Goal: Check status: Check status

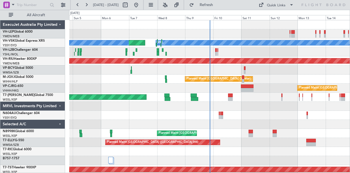
click at [231, 136] on div "Planned Maint [GEOGRAPHIC_DATA] (Seletar)" at bounding box center [209, 133] width 281 height 9
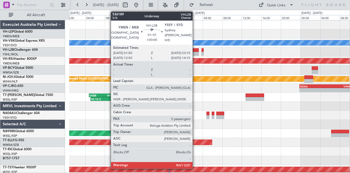
click at [195, 52] on div at bounding box center [195, 54] width 7 height 4
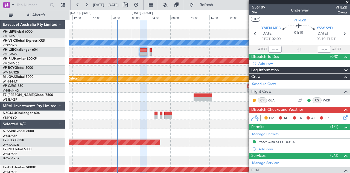
click at [110, 53] on div at bounding box center [209, 51] width 281 height 9
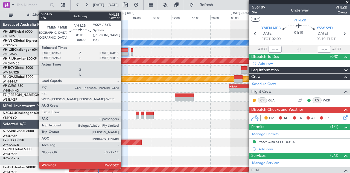
click at [124, 50] on div at bounding box center [124, 50] width 7 height 4
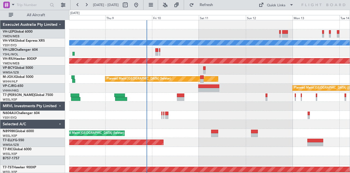
click at [105, 56] on div at bounding box center [209, 51] width 281 height 9
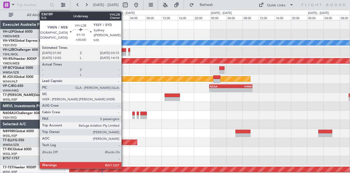
click at [124, 50] on div at bounding box center [123, 50] width 6 height 4
click at [124, 51] on div at bounding box center [123, 50] width 6 height 4
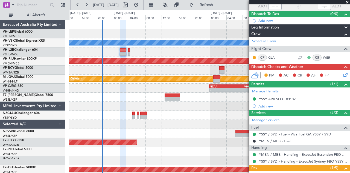
scroll to position [27, 0]
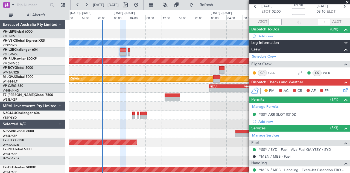
click at [342, 88] on icon at bounding box center [344, 89] width 4 height 4
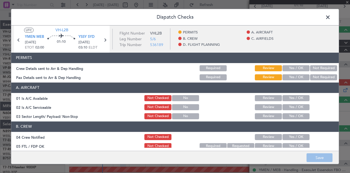
click at [311, 64] on div "Not Required" at bounding box center [323, 68] width 28 height 8
click at [315, 66] on button "Not Required" at bounding box center [323, 68] width 27 height 6
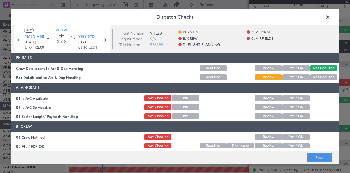
click at [313, 76] on button "Not Required" at bounding box center [323, 77] width 27 height 6
click at [293, 98] on button "Yes / OK" at bounding box center [295, 98] width 27 height 6
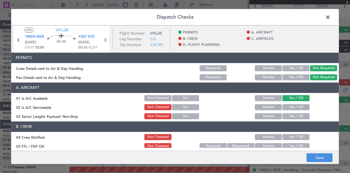
click at [293, 106] on button "Yes / OK" at bounding box center [295, 107] width 27 height 6
click at [290, 113] on button "Yes / OK" at bounding box center [295, 116] width 27 height 6
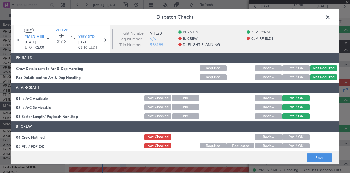
click at [290, 141] on section "B. CREW 04 Crew Notified Not Checked Review Yes / OK 05 FTL / FDP OK Not Checke…" at bounding box center [175, 135] width 328 height 28
click at [282, 137] on button "Yes / OK" at bounding box center [295, 137] width 27 height 6
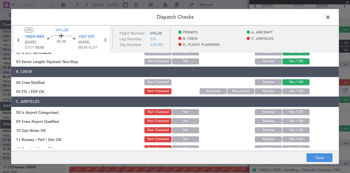
click at [287, 90] on button "Yes / OK" at bounding box center [295, 91] width 27 height 6
click at [285, 110] on button "Yes / OK" at bounding box center [295, 112] width 27 height 6
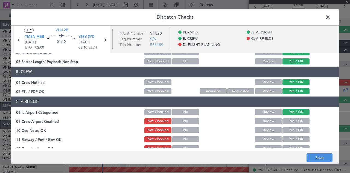
click at [286, 118] on button "Yes / OK" at bounding box center [295, 121] width 27 height 6
drag, startPoint x: 287, startPoint y: 131, endPoint x: 287, endPoint y: 136, distance: 5.5
click at [287, 131] on button "Yes / OK" at bounding box center [295, 130] width 27 height 6
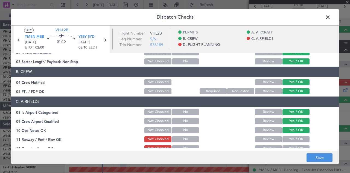
click at [287, 138] on button "Yes / OK" at bounding box center [295, 139] width 27 height 6
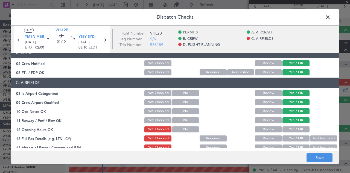
scroll to position [109, 0]
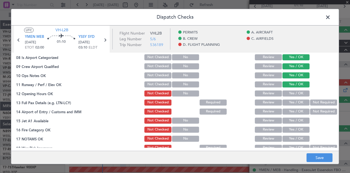
click at [289, 92] on button "Yes / OK" at bounding box center [295, 93] width 27 height 6
click at [290, 101] on button "Yes / OK" at bounding box center [295, 102] width 27 height 6
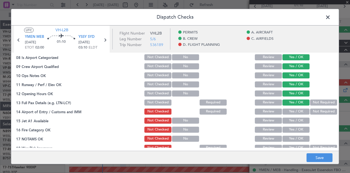
click at [313, 109] on button "Not Required" at bounding box center [323, 111] width 27 height 6
click at [291, 121] on button "Yes / OK" at bounding box center [295, 120] width 27 height 6
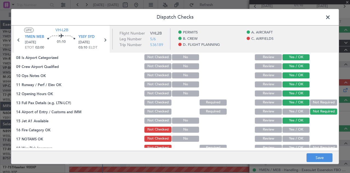
click at [290, 129] on button "Yes / OK" at bounding box center [295, 129] width 27 height 6
click at [289, 137] on button "Yes / OK" at bounding box center [295, 138] width 27 height 6
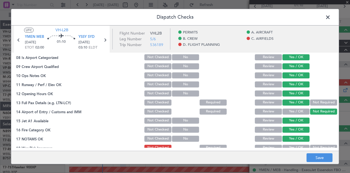
scroll to position [137, 0]
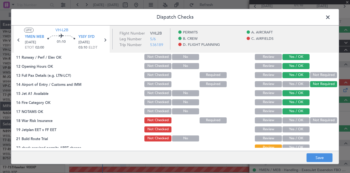
click at [313, 119] on button "Not Required" at bounding box center [323, 120] width 27 height 6
click at [300, 126] on button "Yes / OK" at bounding box center [295, 129] width 27 height 6
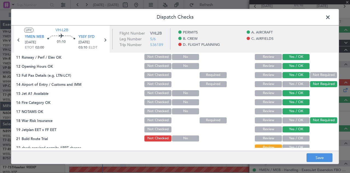
click at [297, 138] on button "Yes / OK" at bounding box center [295, 138] width 27 height 6
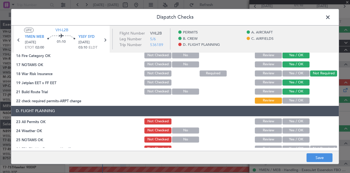
scroll to position [191, 0]
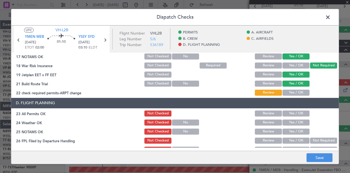
click at [294, 92] on button "Yes / OK" at bounding box center [295, 92] width 27 height 6
click at [292, 111] on button "Yes / OK" at bounding box center [295, 113] width 27 height 6
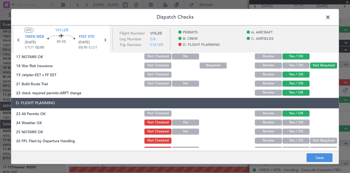
click at [290, 119] on button "Yes / OK" at bounding box center [295, 122] width 27 height 6
click at [290, 129] on button "Yes / OK" at bounding box center [295, 131] width 27 height 6
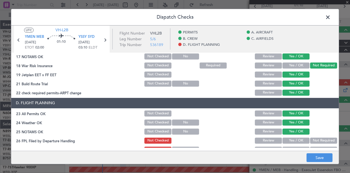
click at [313, 139] on button "Not Required" at bounding box center [323, 140] width 27 height 6
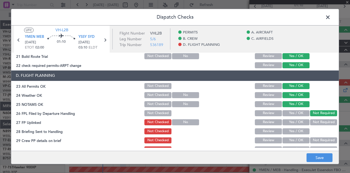
click at [310, 121] on button "Not Required" at bounding box center [323, 122] width 27 height 6
click at [299, 129] on button "Yes / OK" at bounding box center [295, 131] width 27 height 6
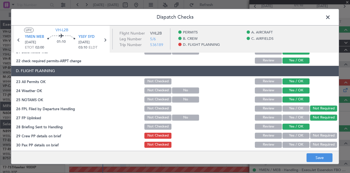
scroll to position [226, 0]
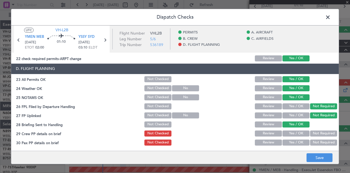
click at [313, 131] on button "Not Required" at bounding box center [323, 133] width 27 height 6
click at [313, 139] on button "Not Required" at bounding box center [323, 142] width 27 height 6
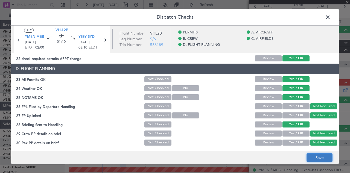
click at [315, 154] on button "Save" at bounding box center [320, 157] width 26 height 9
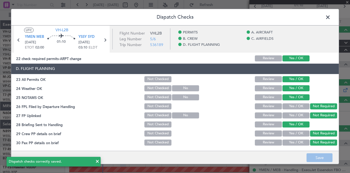
click at [331, 17] on span at bounding box center [331, 18] width 0 height 11
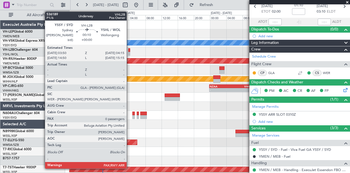
click at [129, 51] on div at bounding box center [129, 50] width 2 height 4
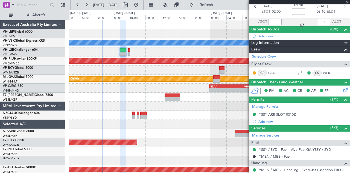
type input "0"
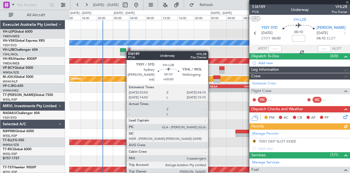
scroll to position [27, 0]
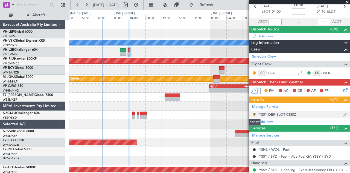
click at [254, 113] on button "R" at bounding box center [254, 113] width 3 height 3
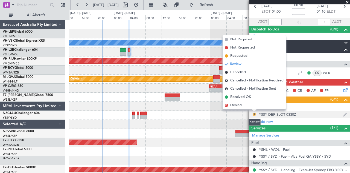
click at [254, 113] on button "R" at bounding box center [254, 113] width 3 height 3
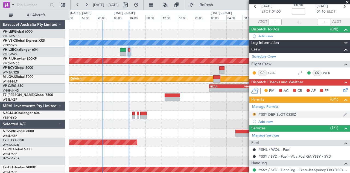
click at [254, 113] on button "R" at bounding box center [254, 113] width 3 height 3
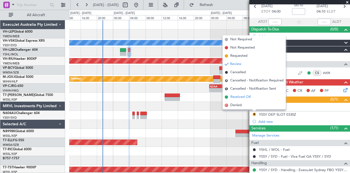
click at [246, 96] on span "Received OK" at bounding box center [240, 96] width 21 height 5
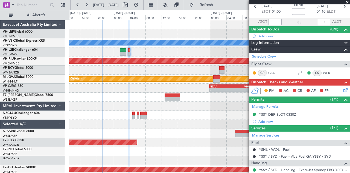
click at [342, 89] on icon at bounding box center [344, 89] width 4 height 4
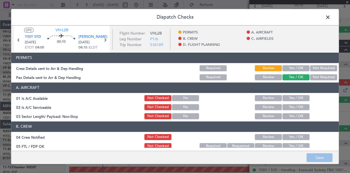
click at [317, 67] on button "Not Required" at bounding box center [323, 68] width 27 height 6
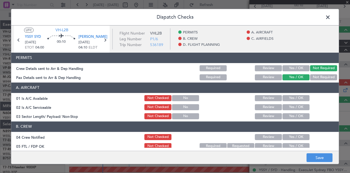
click at [317, 75] on button "Not Required" at bounding box center [323, 77] width 27 height 6
drag, startPoint x: 290, startPoint y: 97, endPoint x: 289, endPoint y: 103, distance: 5.8
click at [290, 97] on button "Yes / OK" at bounding box center [295, 98] width 27 height 6
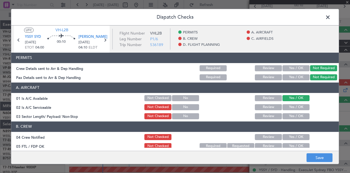
drag, startPoint x: 288, startPoint y: 105, endPoint x: 287, endPoint y: 111, distance: 6.1
click at [287, 109] on button "Yes / OK" at bounding box center [295, 107] width 27 height 6
click at [286, 115] on button "Yes / OK" at bounding box center [295, 116] width 27 height 6
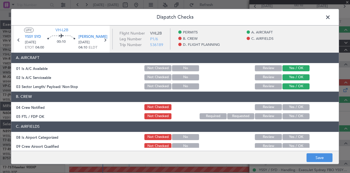
scroll to position [55, 0]
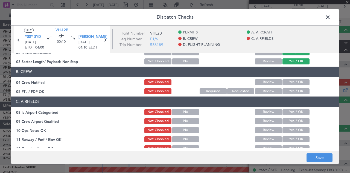
click at [285, 80] on button "Yes / OK" at bounding box center [295, 82] width 27 height 6
click at [286, 93] on button "Yes / OK" at bounding box center [295, 91] width 27 height 6
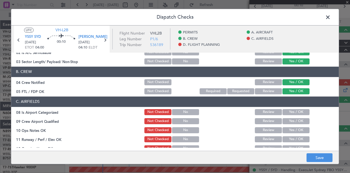
click at [285, 110] on button "Yes / OK" at bounding box center [295, 112] width 27 height 6
click at [285, 121] on button "Yes / OK" at bounding box center [295, 121] width 27 height 6
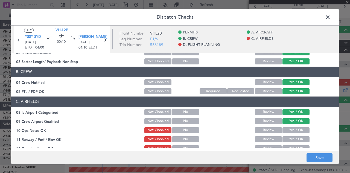
drag, startPoint x: 286, startPoint y: 128, endPoint x: 287, endPoint y: 134, distance: 6.1
click at [286, 129] on button "Yes / OK" at bounding box center [295, 130] width 27 height 6
click at [287, 137] on button "Yes / OK" at bounding box center [295, 139] width 27 height 6
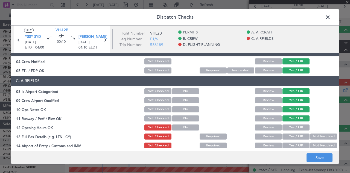
scroll to position [82, 0]
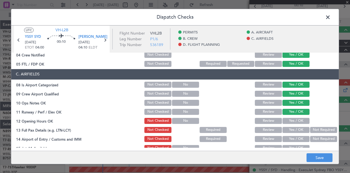
click at [288, 118] on button "Yes / OK" at bounding box center [295, 121] width 27 height 6
click at [292, 129] on button "Yes / OK" at bounding box center [295, 130] width 27 height 6
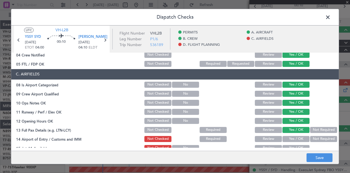
click at [312, 138] on button "Not Required" at bounding box center [323, 139] width 27 height 6
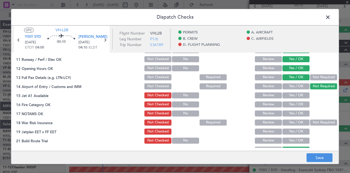
scroll to position [137, 0]
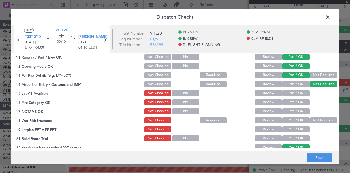
click at [290, 91] on button "Yes / OK" at bounding box center [295, 93] width 27 height 6
click at [290, 99] on button "Yes / OK" at bounding box center [295, 102] width 27 height 6
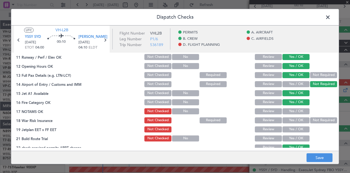
click at [289, 111] on button "Yes / OK" at bounding box center [295, 111] width 27 height 6
click at [311, 119] on button "Not Required" at bounding box center [323, 120] width 27 height 6
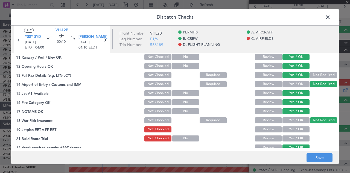
drag, startPoint x: 297, startPoint y: 128, endPoint x: 295, endPoint y: 133, distance: 4.7
click at [297, 129] on button "Yes / OK" at bounding box center [295, 129] width 27 height 6
click at [294, 136] on button "Yes / OK" at bounding box center [295, 138] width 27 height 6
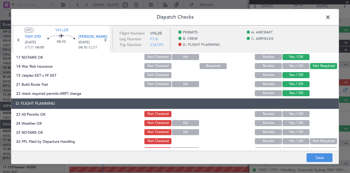
scroll to position [191, 0]
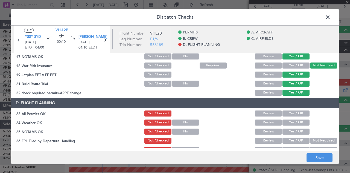
click at [294, 111] on button "Yes / OK" at bounding box center [295, 113] width 27 height 6
click at [294, 122] on button "Yes / OK" at bounding box center [295, 122] width 27 height 6
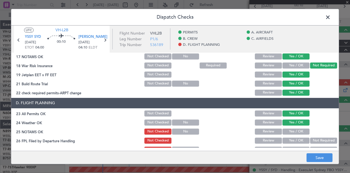
click at [294, 132] on button "Yes / OK" at bounding box center [295, 131] width 27 height 6
click at [317, 140] on button "Not Required" at bounding box center [323, 140] width 27 height 6
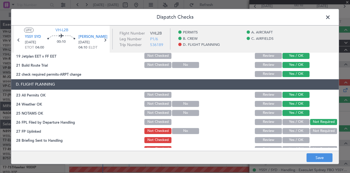
scroll to position [226, 0]
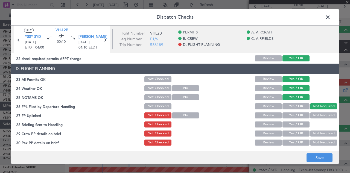
click at [316, 116] on button "Not Required" at bounding box center [323, 115] width 27 height 6
click at [302, 124] on button "Yes / OK" at bounding box center [295, 124] width 27 height 6
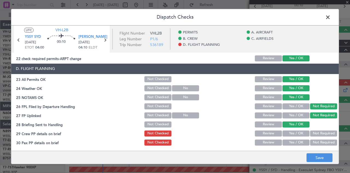
click at [313, 132] on button "Not Required" at bounding box center [323, 133] width 27 height 6
drag, startPoint x: 314, startPoint y: 140, endPoint x: 315, endPoint y: 152, distance: 11.5
click at [314, 141] on button "Not Required" at bounding box center [323, 142] width 27 height 6
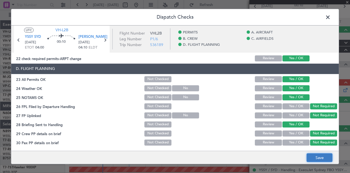
click at [316, 153] on button "Save" at bounding box center [320, 157] width 26 height 9
click at [331, 16] on span at bounding box center [331, 18] width 0 height 11
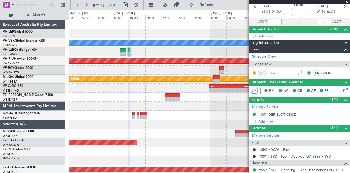
click at [347, 2] on span at bounding box center [347, 2] width 5 height 5
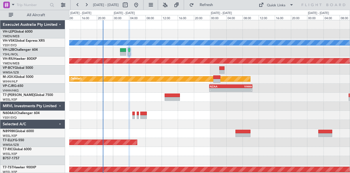
scroll to position [0, 0]
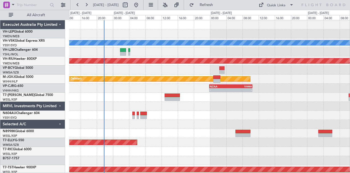
click at [231, 87] on div "Unplanned Maint Sydney ([PERSON_NAME] Intl) [PERSON_NAME] Planned Maint [GEOGRA…" at bounding box center [209, 169] width 281 height 298
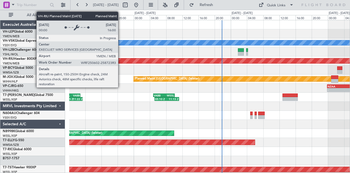
click at [173, 69] on div "Unplanned Maint Sydney ([PERSON_NAME] Intl) [PERSON_NAME] Planned Maint [GEOGRA…" at bounding box center [209, 169] width 281 height 298
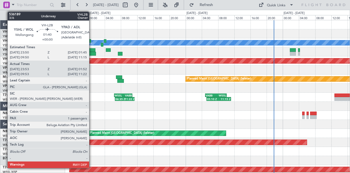
click at [92, 50] on div at bounding box center [92, 50] width 8 height 4
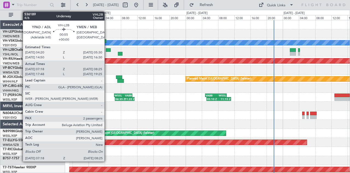
click at [107, 48] on div at bounding box center [108, 50] width 5 height 4
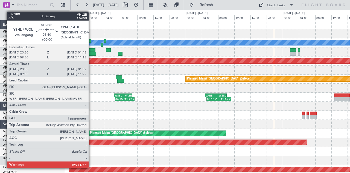
click at [91, 52] on div at bounding box center [92, 54] width 8 height 4
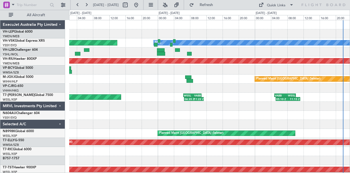
click at [188, 61] on div "Unplanned Maint Sydney ([PERSON_NAME] Intl) [PERSON_NAME] Planned Maint Sydney …" at bounding box center [209, 169] width 281 height 298
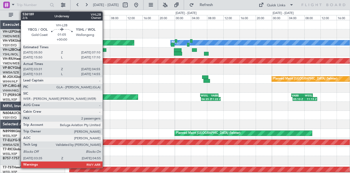
click at [105, 51] on div at bounding box center [103, 50] width 5 height 4
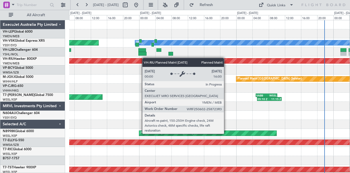
click at [126, 60] on div "Unplanned Maint Sydney ([PERSON_NAME] Intl) [PERSON_NAME] Planned Maint Sydney …" at bounding box center [209, 169] width 281 height 298
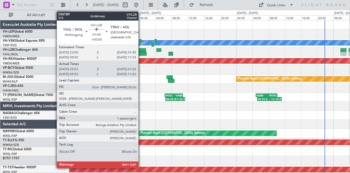
click at [141, 49] on div at bounding box center [142, 50] width 8 height 4
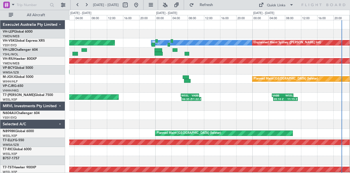
click at [156, 54] on div "[PERSON_NAME] Planned Maint Sydney ([PERSON_NAME] Intl) Unplanned Maint Sydney …" at bounding box center [209, 169] width 281 height 298
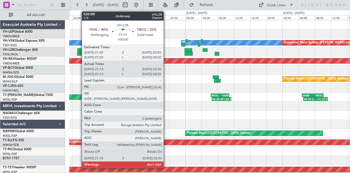
click at [79, 50] on div at bounding box center [80, 50] width 6 height 4
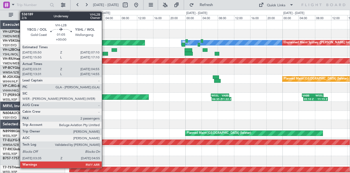
click at [104, 52] on div at bounding box center [105, 54] width 5 height 4
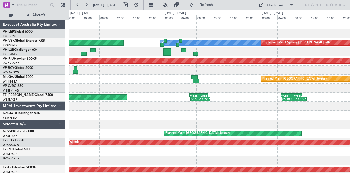
click at [103, 83] on div "[PERSON_NAME] Planned Maint Sydney ([PERSON_NAME] Intl) Unplanned Maint Sydney …" at bounding box center [209, 169] width 281 height 298
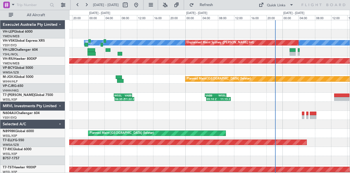
click at [85, 87] on div "[PERSON_NAME] Unplanned Maint Sydney ([PERSON_NAME] Intl) Planned Maint Sydney …" at bounding box center [209, 169] width 281 height 298
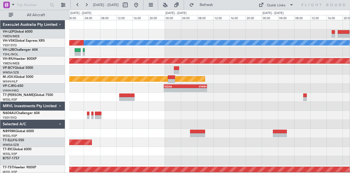
click at [130, 95] on div "05:10 Z 11:15 Z VABB 04:50 Z WSSL 10:10 Z" at bounding box center [209, 96] width 281 height 9
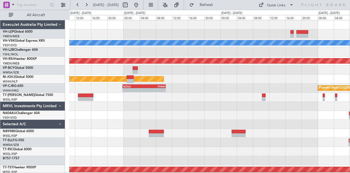
click at [149, 93] on div "[PERSON_NAME] Unplanned Maint Sydney ([PERSON_NAME] Intl) Planned Maint [GEOGRA…" at bounding box center [209, 169] width 281 height 298
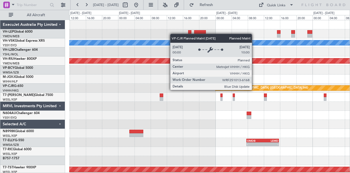
scroll to position [5, 0]
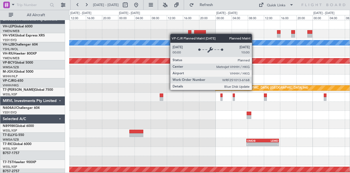
click at [217, 84] on div "Planned Maint [GEOGRAPHIC_DATA] ([GEOGRAPHIC_DATA] Intl)" at bounding box center [262, 88] width 91 height 8
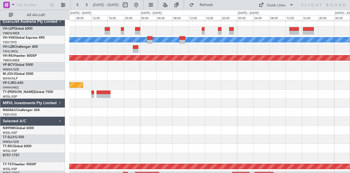
scroll to position [0, 0]
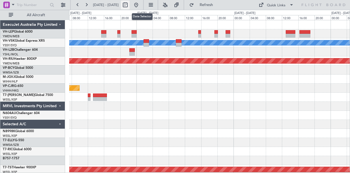
click at [130, 6] on button at bounding box center [125, 5] width 9 height 9
select select "10"
select select "2025"
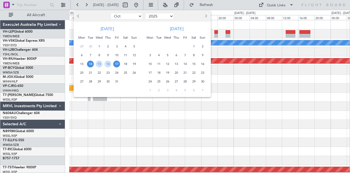
click at [79, 16] on span "Previous month" at bounding box center [78, 15] width 3 height 3
select select "9"
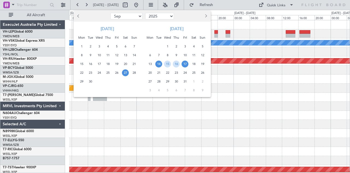
click at [125, 71] on span "27" at bounding box center [125, 72] width 7 height 7
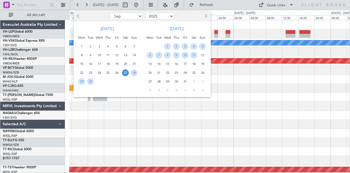
click at [125, 71] on span "27" at bounding box center [125, 72] width 7 height 7
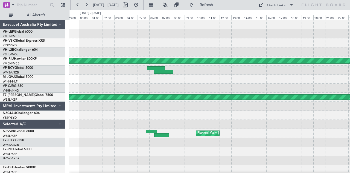
click at [140, 48] on div "Planned Maint [GEOGRAPHIC_DATA] ([GEOGRAPHIC_DATA]) Planned Maint [GEOGRAPHIC_D…" at bounding box center [209, 169] width 281 height 298
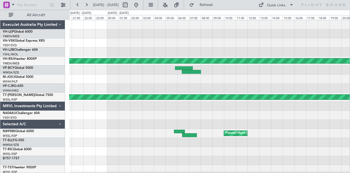
click at [145, 46] on div at bounding box center [209, 42] width 281 height 9
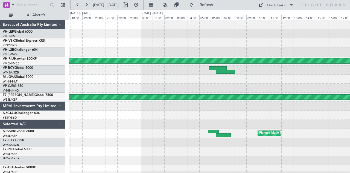
click at [152, 48] on div "Planned Maint [GEOGRAPHIC_DATA] ([GEOGRAPHIC_DATA]) Planned Maint [GEOGRAPHIC_D…" at bounding box center [209, 169] width 281 height 298
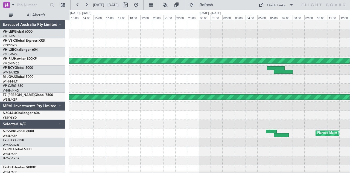
click at [172, 51] on div "Planned Maint [GEOGRAPHIC_DATA] ([GEOGRAPHIC_DATA]) Unplanned Maint [GEOGRAPHIC…" at bounding box center [209, 169] width 281 height 298
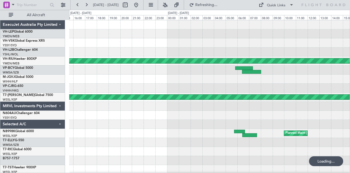
click at [105, 50] on div "Planned Maint [GEOGRAPHIC_DATA] ([GEOGRAPHIC_DATA]) Planned Maint [GEOGRAPHIC_D…" at bounding box center [209, 169] width 281 height 298
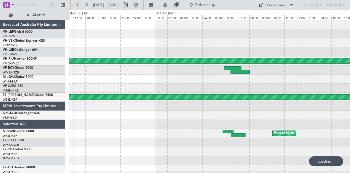
click at [110, 42] on div at bounding box center [209, 42] width 281 height 9
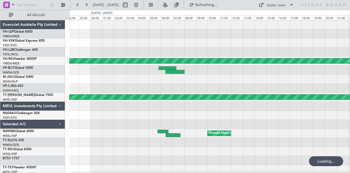
click at [104, 40] on div "Planned Maint [GEOGRAPHIC_DATA] ([GEOGRAPHIC_DATA]) Planned Maint [GEOGRAPHIC_D…" at bounding box center [209, 169] width 281 height 298
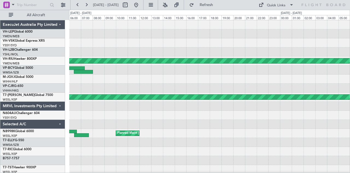
click at [124, 43] on div at bounding box center [209, 42] width 281 height 9
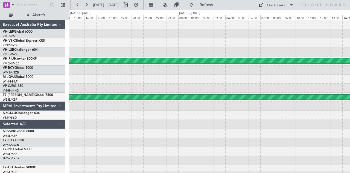
click at [102, 42] on div at bounding box center [209, 42] width 281 height 9
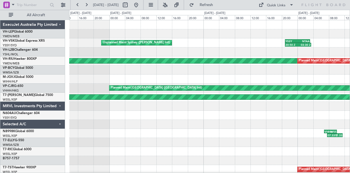
click at [67, 48] on div "Unplanned Maint Sydney ([PERSON_NAME] Intl) 20:50 Z 03:30 Z YSSY 20:50 Z NTAA 0…" at bounding box center [175, 91] width 350 height 163
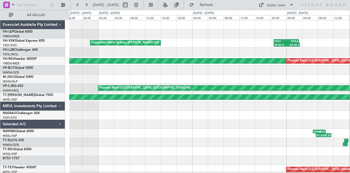
click at [55, 45] on div "Unplanned Maint Sydney ([PERSON_NAME] Intl) 20:50 Z 03:30 Z YSSY 20:50 Z NTAA 0…" at bounding box center [175, 91] width 350 height 163
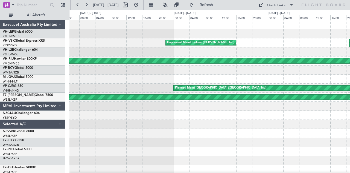
click at [82, 40] on div "Unplanned Maint Sydney ([PERSON_NAME] Intl) 20:50 Z 03:30 Z YSSY 20:50 Z NTAA 0…" at bounding box center [209, 42] width 281 height 9
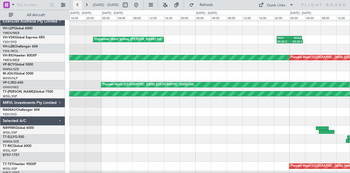
click at [78, 4] on button at bounding box center [77, 5] width 9 height 9
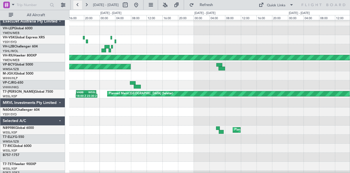
click at [78, 5] on button at bounding box center [77, 5] width 9 height 9
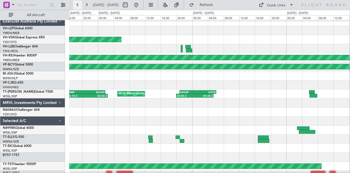
click at [78, 5] on button at bounding box center [77, 5] width 9 height 9
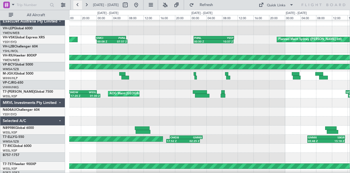
click at [78, 5] on button at bounding box center [77, 5] width 9 height 9
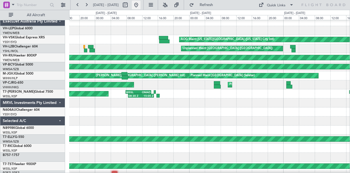
click at [141, 4] on button at bounding box center [136, 5] width 9 height 9
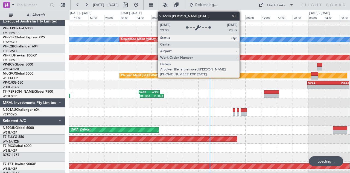
scroll to position [0, 0]
